Goal: Information Seeking & Learning: Learn about a topic

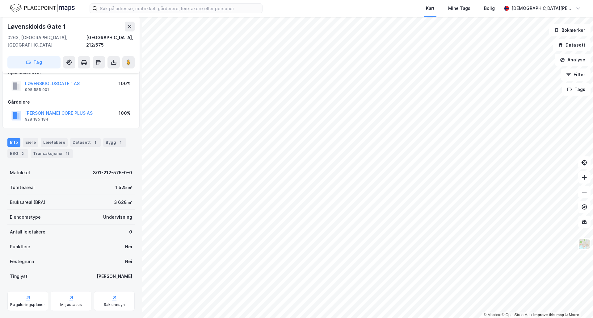
scroll to position [18, 0]
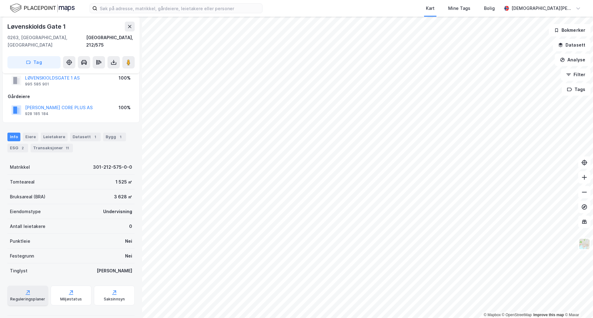
click at [29, 294] on div "Reguleringsplaner" at bounding box center [27, 296] width 41 height 20
click at [118, 297] on div "Saksinnsyn" at bounding box center [114, 299] width 21 height 5
click at [54, 144] on div "Transaksjoner 11" at bounding box center [52, 148] width 42 height 9
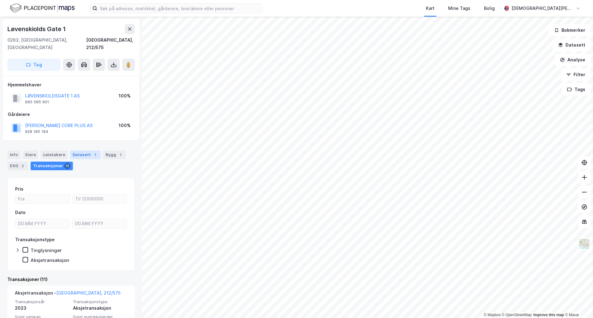
click at [86, 151] on div "Datasett 1" at bounding box center [85, 155] width 31 height 9
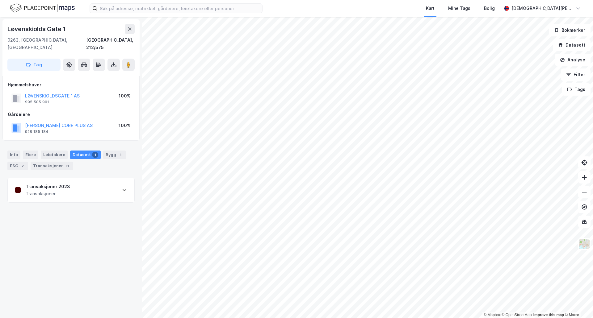
click at [91, 185] on div "Transaksjoner 2023 Transaksjoner" at bounding box center [71, 190] width 127 height 25
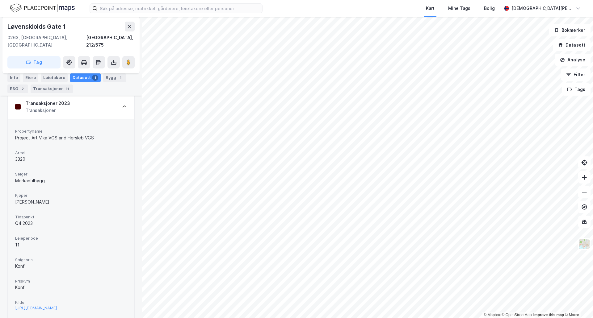
scroll to position [96, 0]
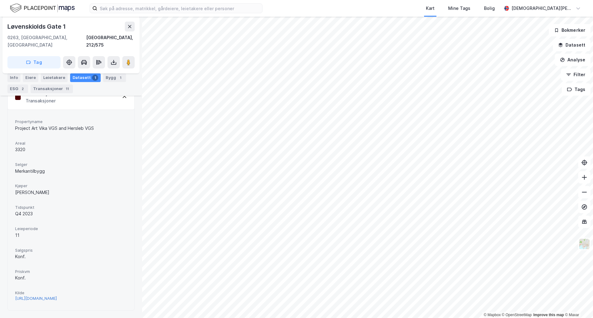
click at [57, 296] on div "[URL][DOMAIN_NAME]" at bounding box center [36, 298] width 42 height 5
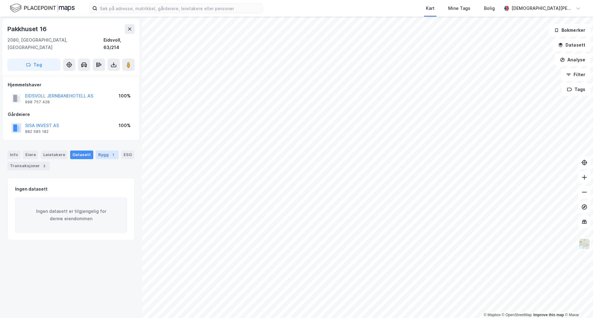
click at [110, 152] on div "1" at bounding box center [113, 155] width 6 height 6
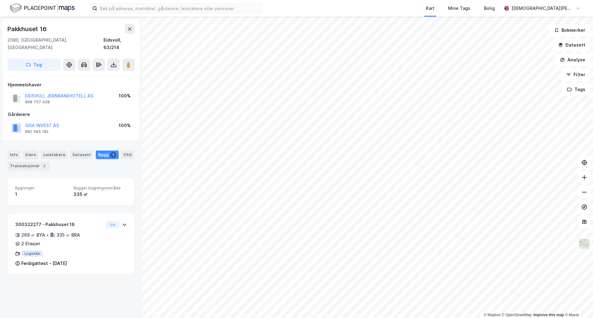
click at [57, 290] on div "Pakkhuset 16 2080, [GEOGRAPHIC_DATA], [GEOGRAPHIC_DATA], 63/214 Tag Hjemmelshav…" at bounding box center [71, 168] width 142 height 302
